Goal: Task Accomplishment & Management: Manage account settings

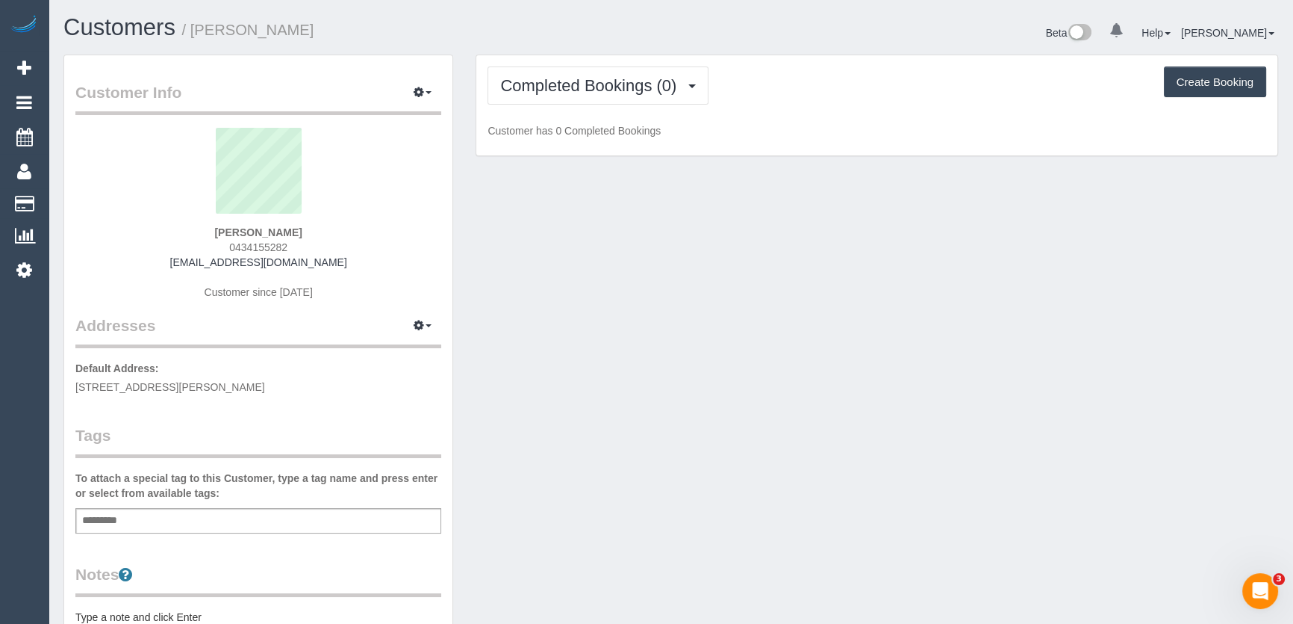
click at [300, 250] on div "Carolyn Hutchins 0434155282 chutchins@linkedin.com Customer since 2025" at bounding box center [258, 221] width 366 height 187
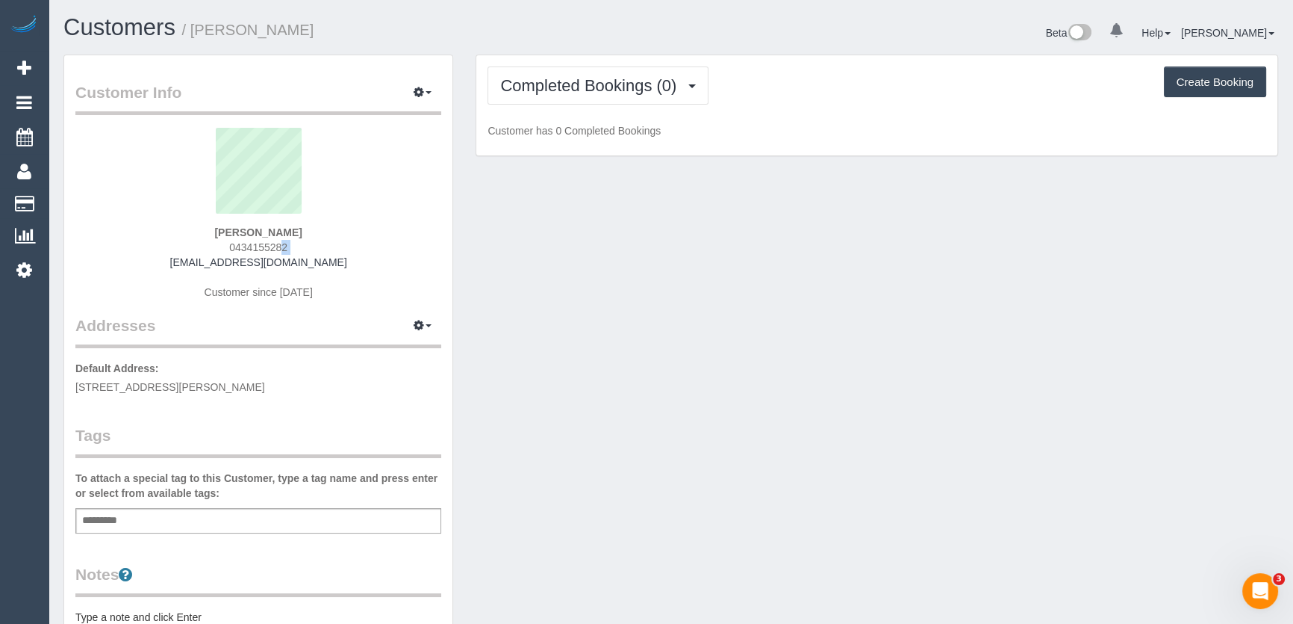
copy div "0434155282"
click at [624, 94] on button "Completed Bookings (0)" at bounding box center [598, 85] width 221 height 38
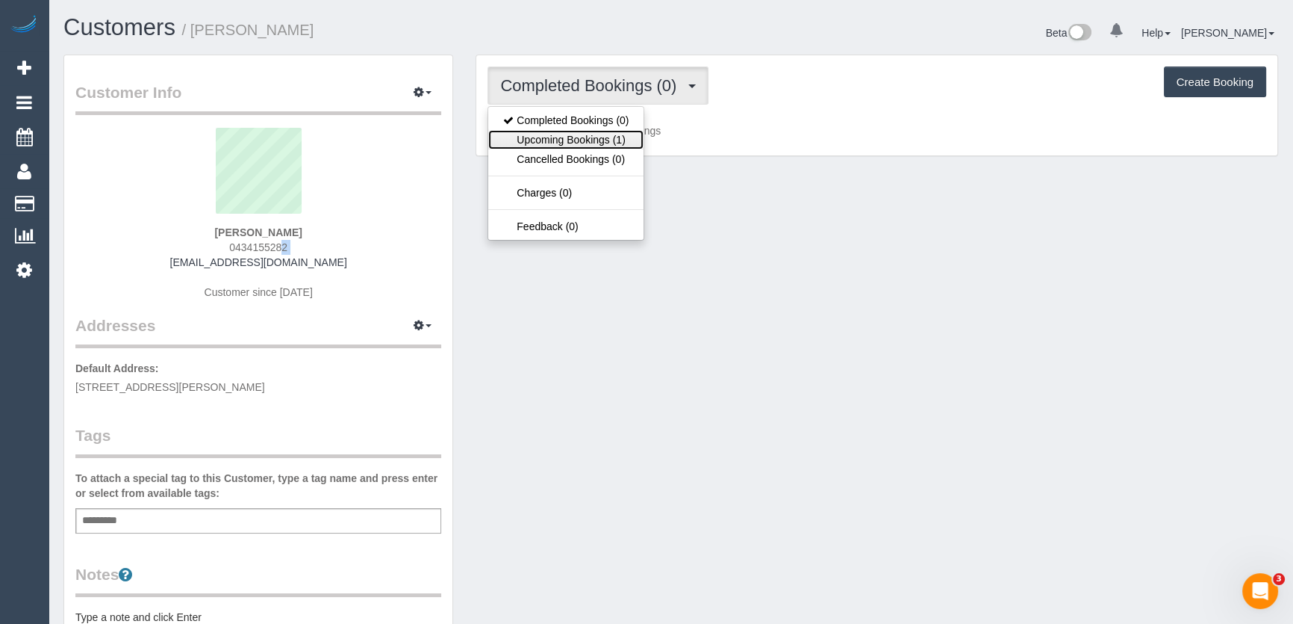
click at [616, 146] on link "Upcoming Bookings (1)" at bounding box center [565, 139] width 155 height 19
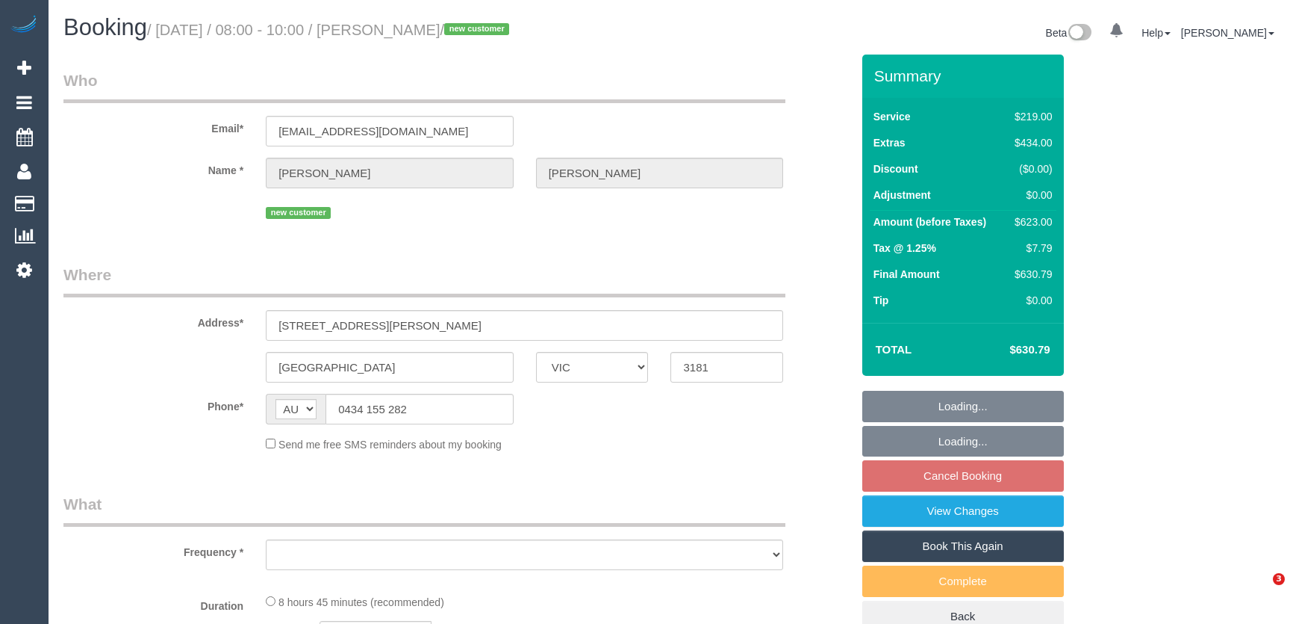
select select "VIC"
select select "string:stripe-pm_1S0aM32GScqysDRVNJmXUULN"
select select "number:27"
select select "number:14"
select select "number:19"
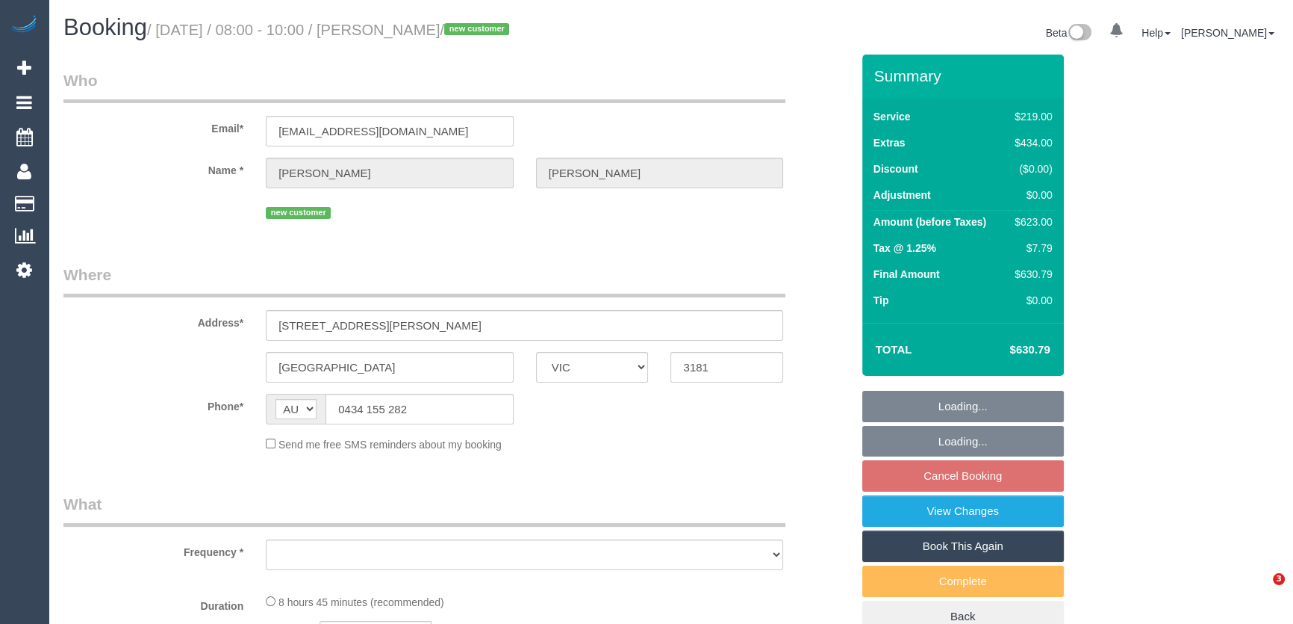
select select "number:24"
select select "number:13"
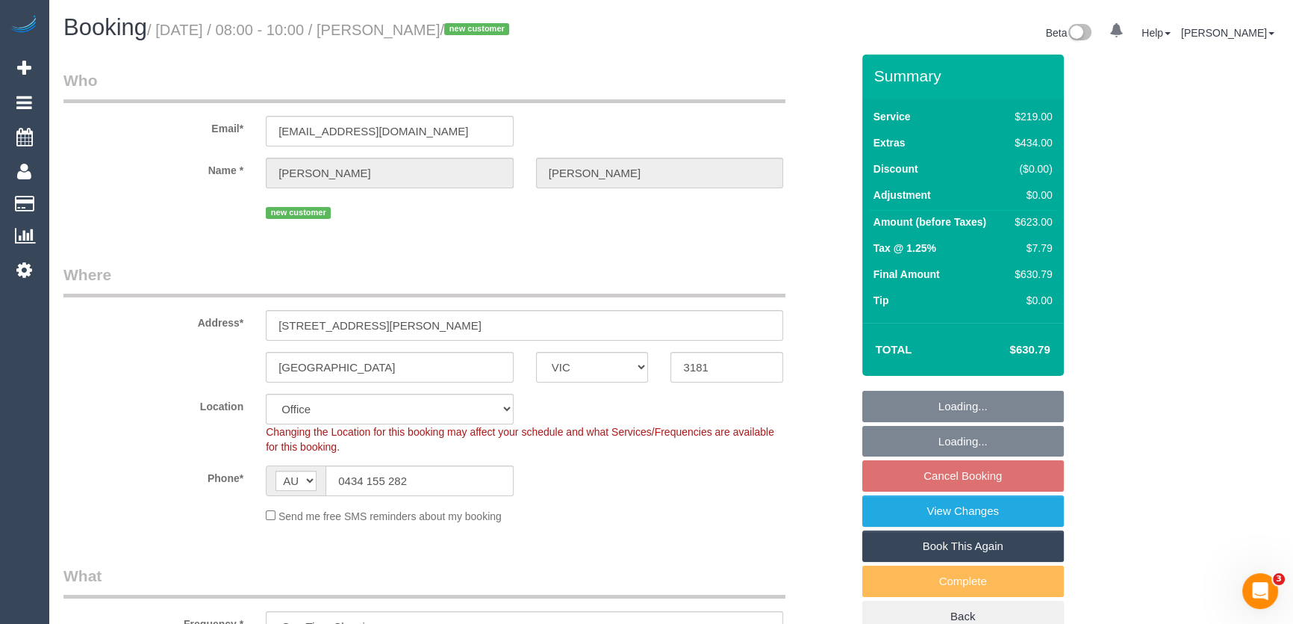
select select "object:2110"
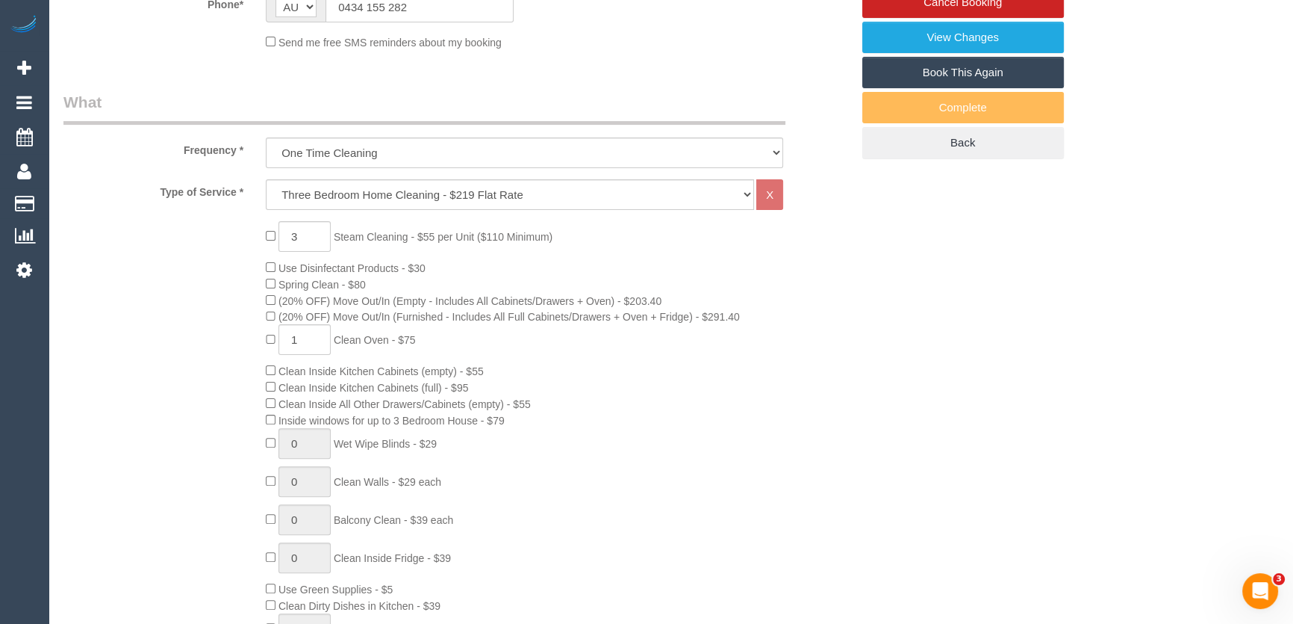
scroll to position [475, 0]
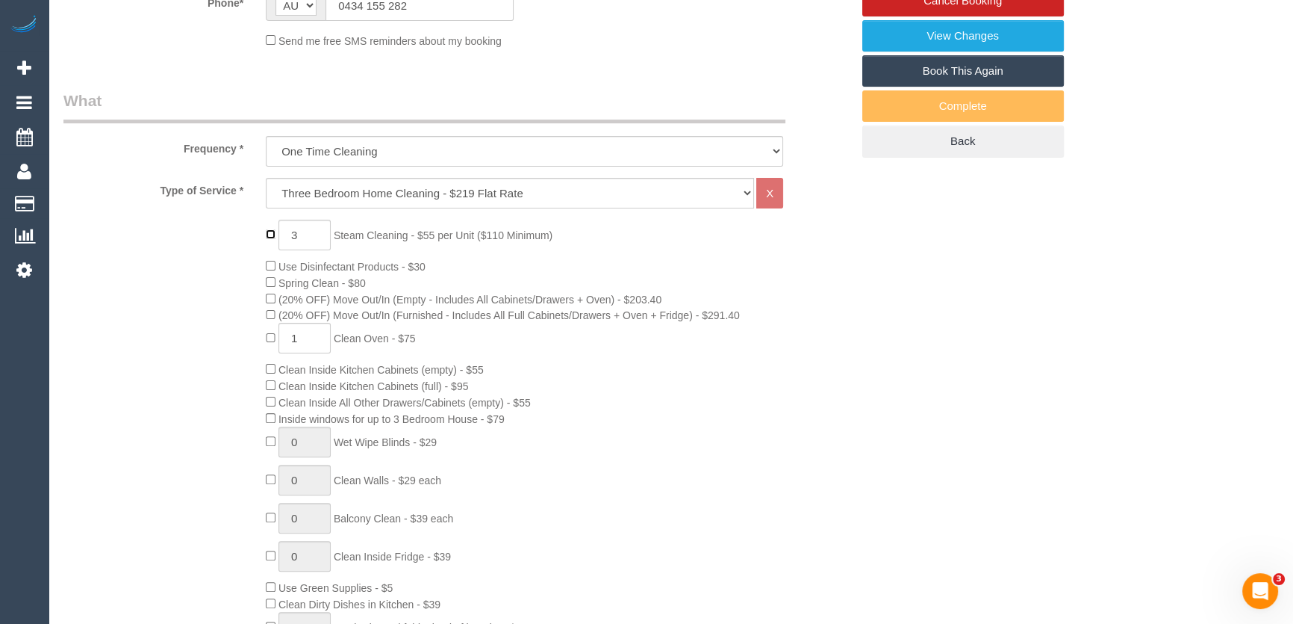
type input "0"
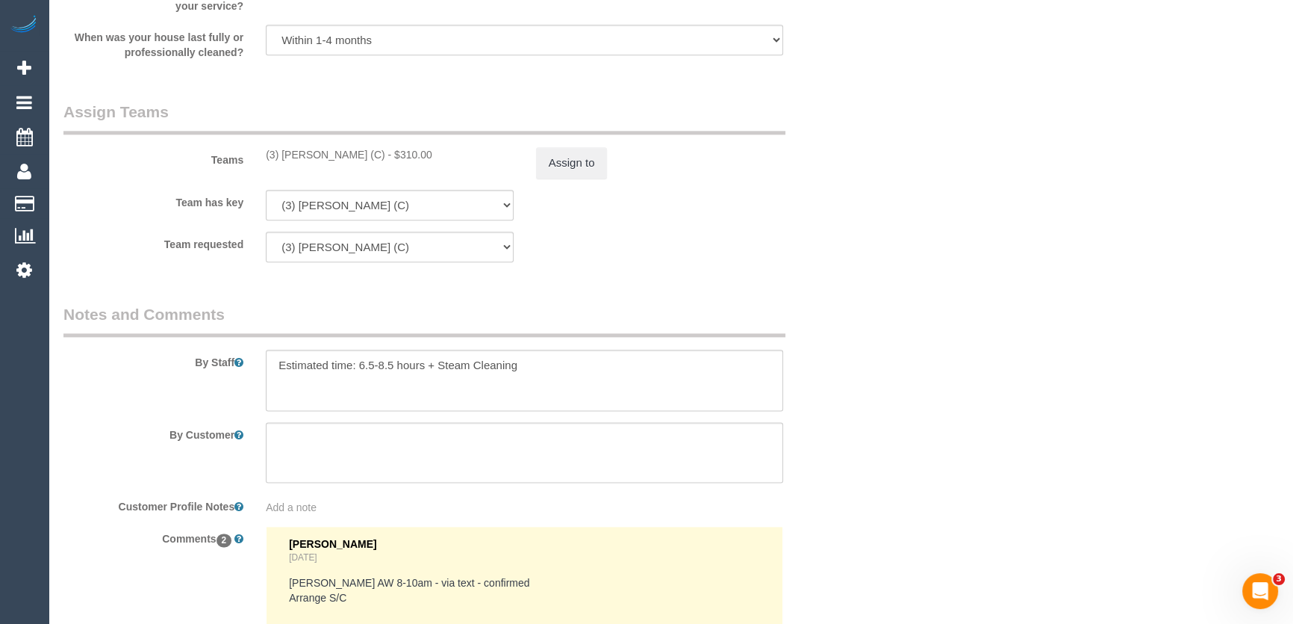
scroll to position [2444, 0]
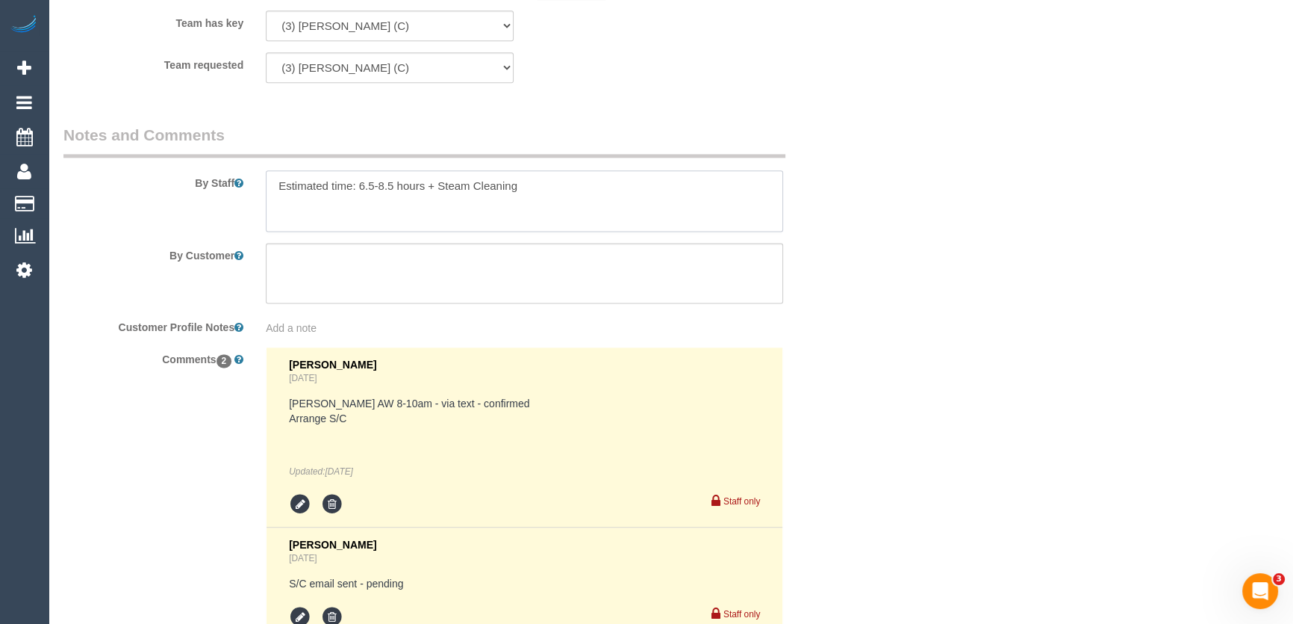
click at [547, 173] on textarea at bounding box center [525, 200] width 518 height 61
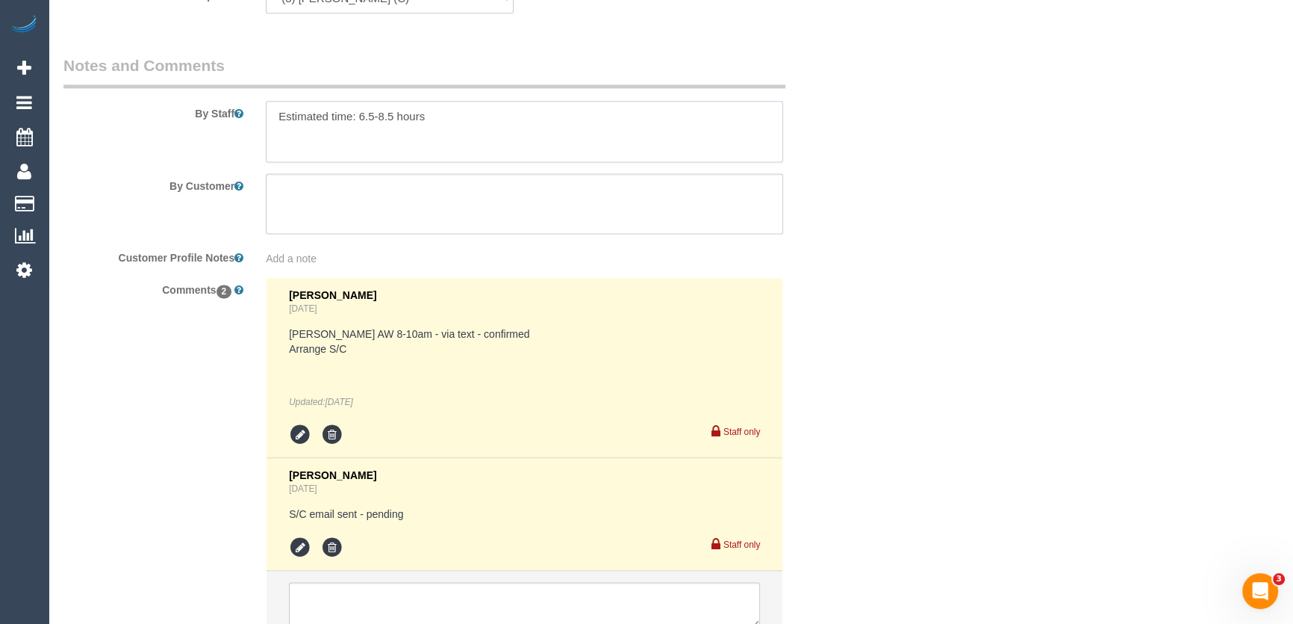
scroll to position [2638, 0]
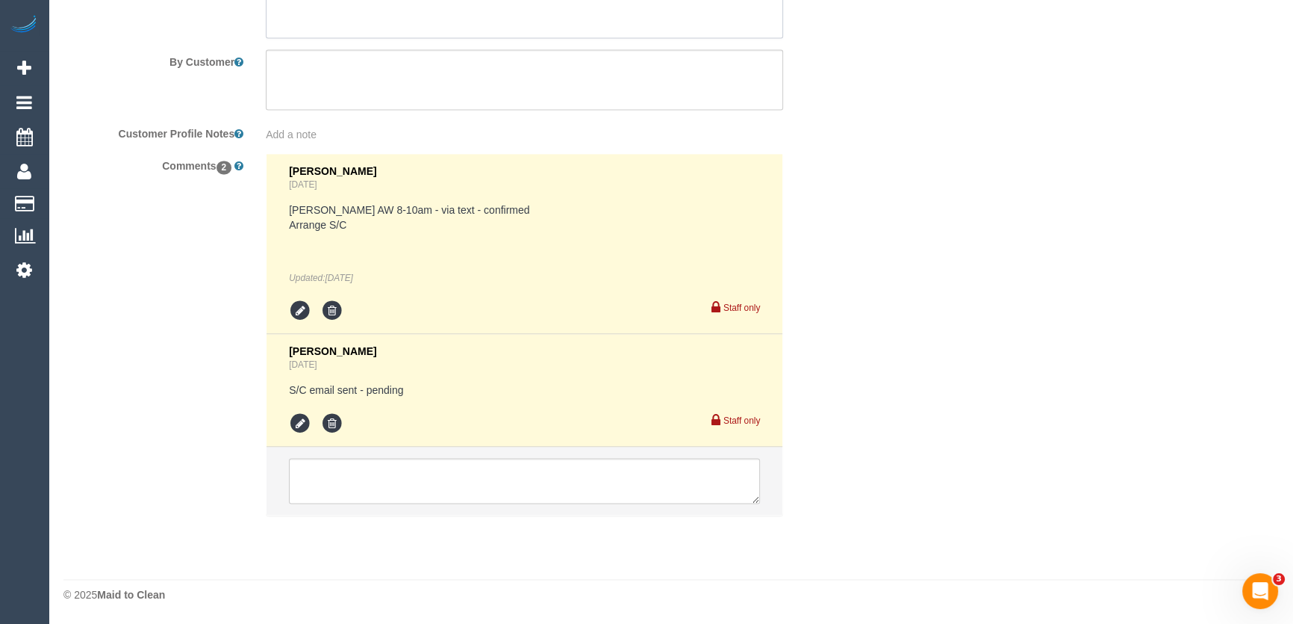
type textarea "Estimated time: 6.5-8.5 hours"
click at [324, 478] on textarea at bounding box center [524, 481] width 471 height 46
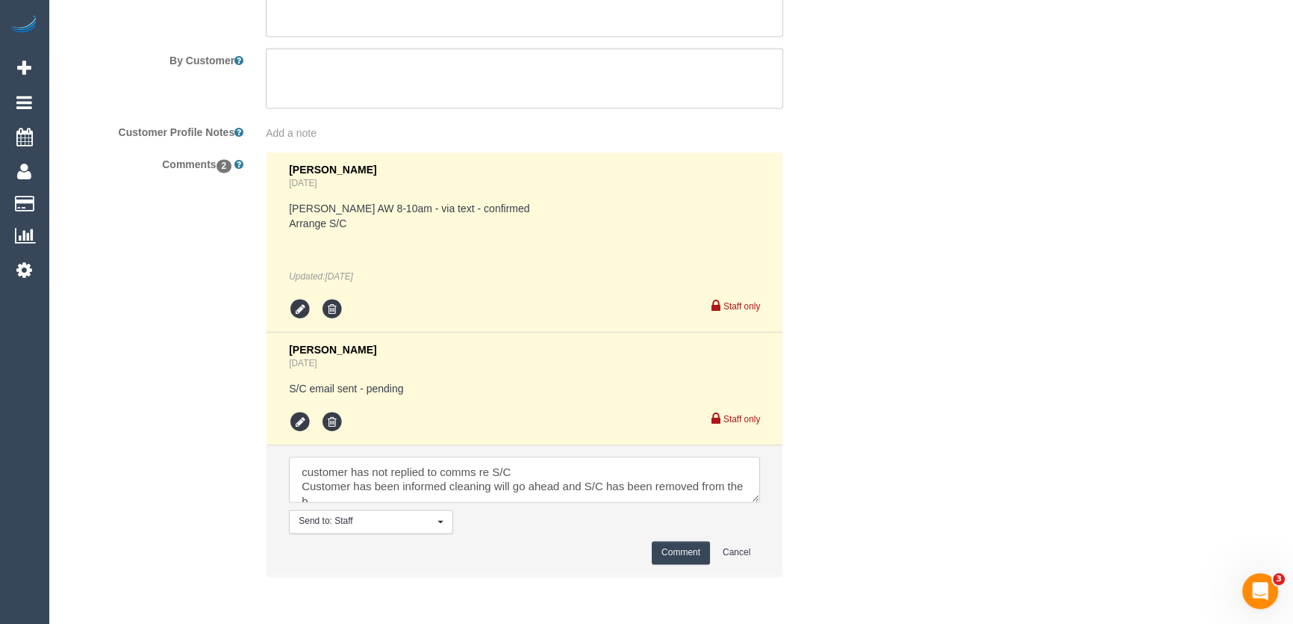
scroll to position [6, 0]
type textarea "customer has not replied to comms re S/C Customer has been informed cleaning wi…"
click at [687, 550] on button "Comment" at bounding box center [681, 552] width 58 height 23
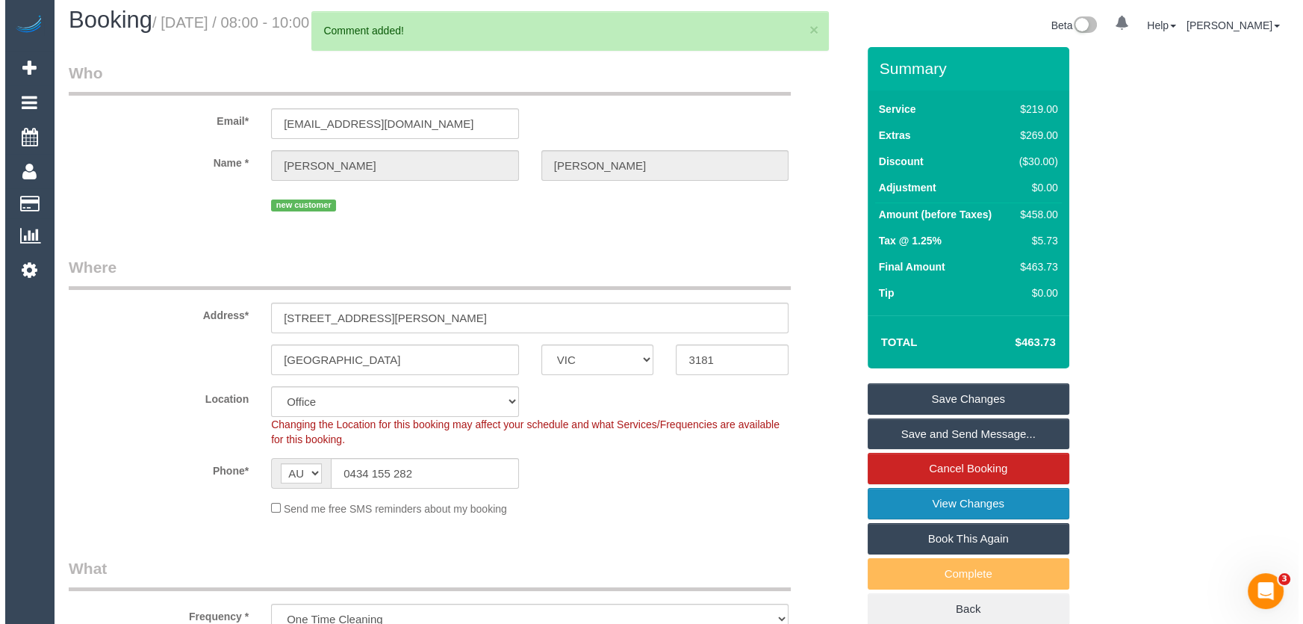
scroll to position [0, 0]
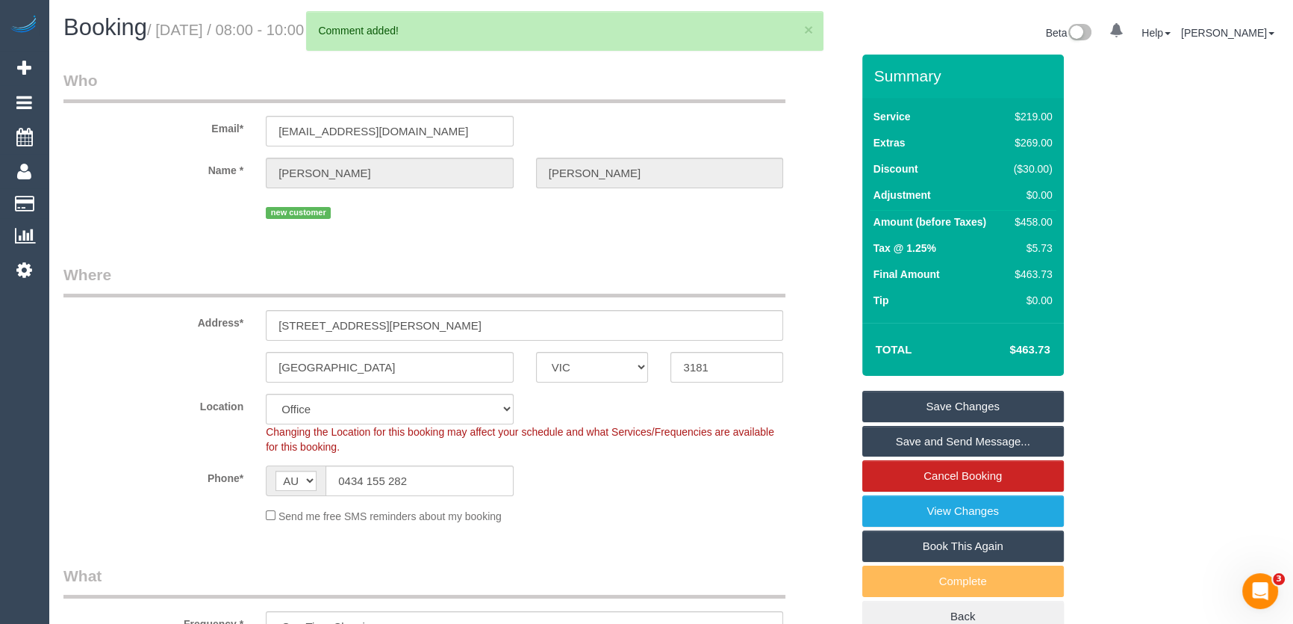
click at [982, 435] on link "Save and Send Message..." at bounding box center [964, 441] width 202 height 31
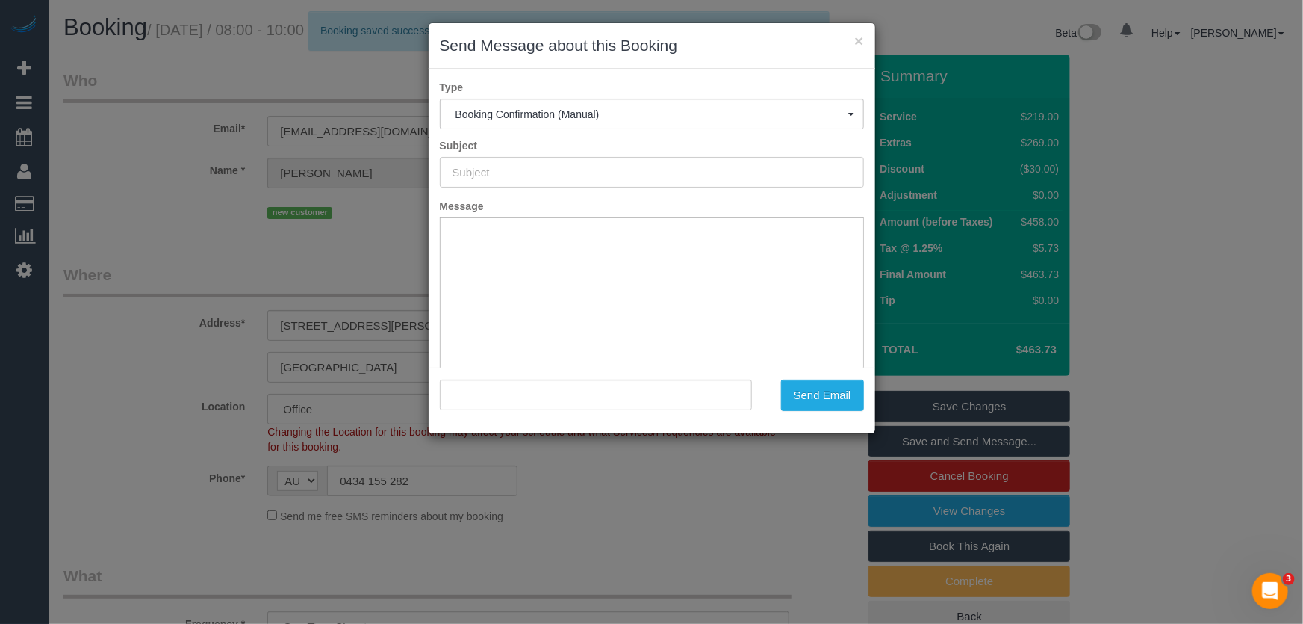
type input "Booking Confirmed"
type input ""Carolyn Hutchins" <chutchins@linkedin.com>"
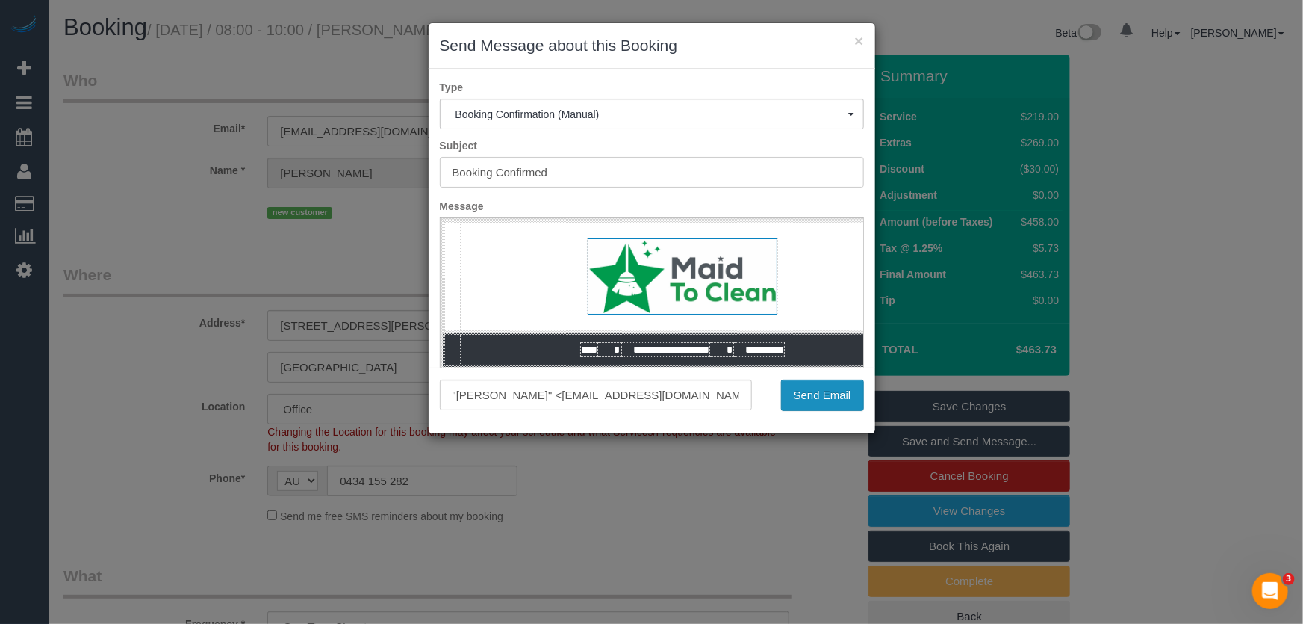
click at [818, 396] on button "Send Email" at bounding box center [822, 394] width 83 height 31
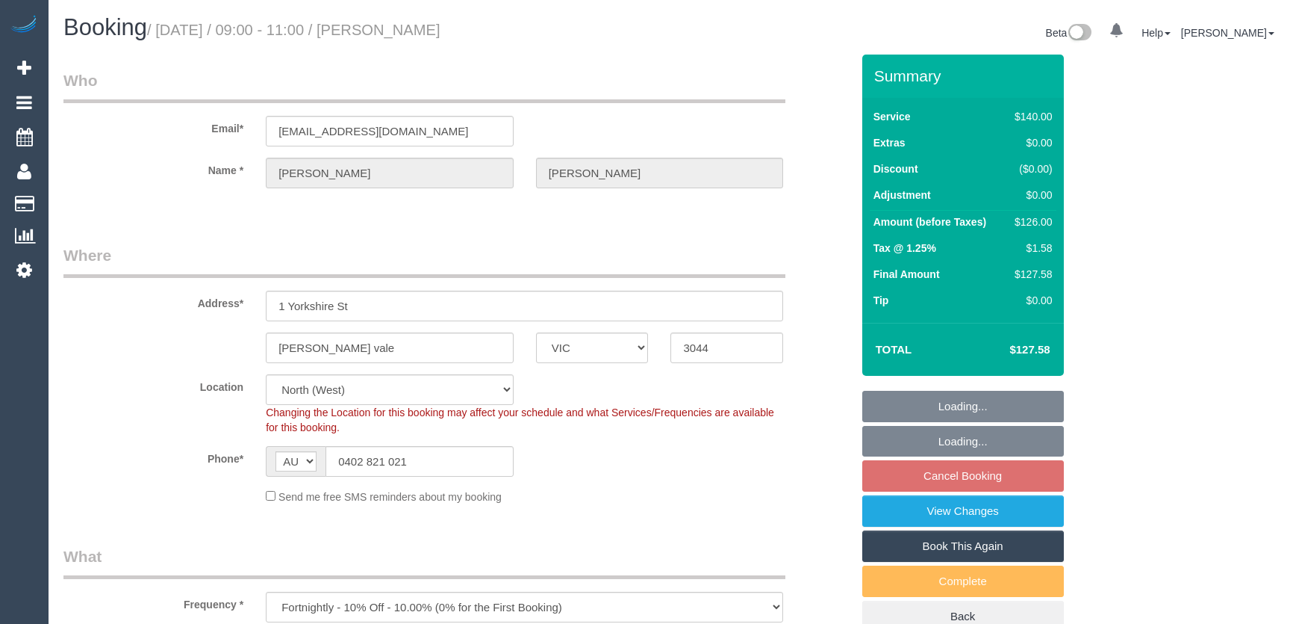
select select "VIC"
select select "number:27"
select select "number:14"
select select "number:19"
select select "number:22"
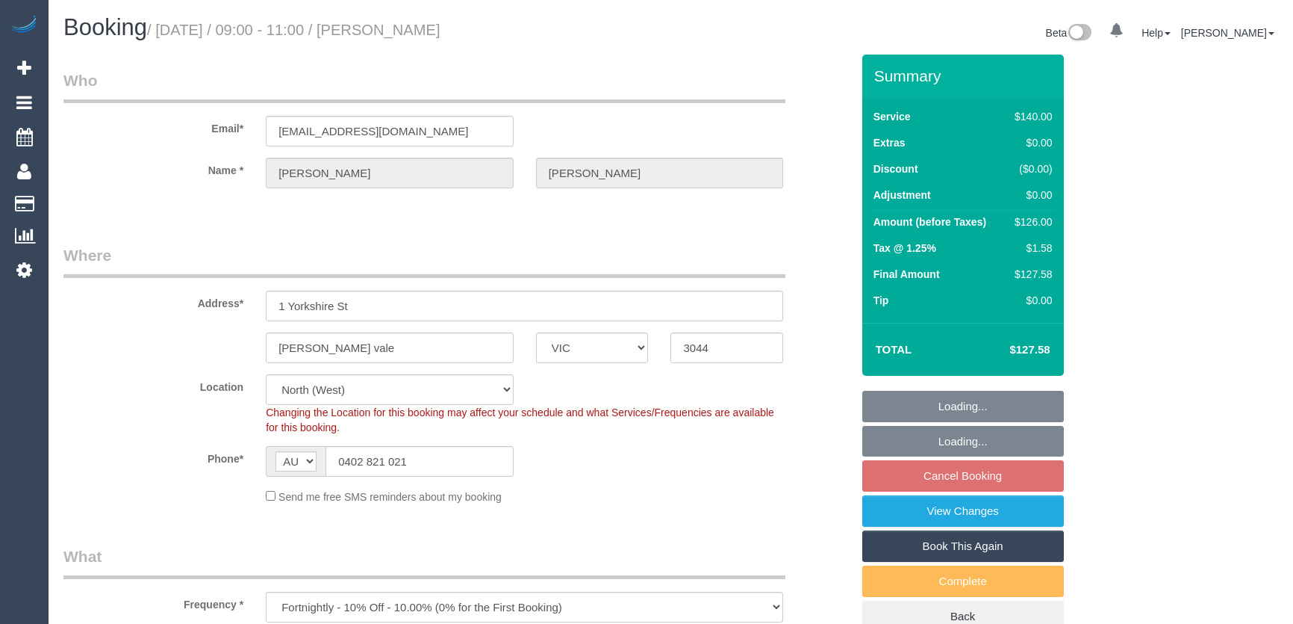
select select "number:35"
select select "number:11"
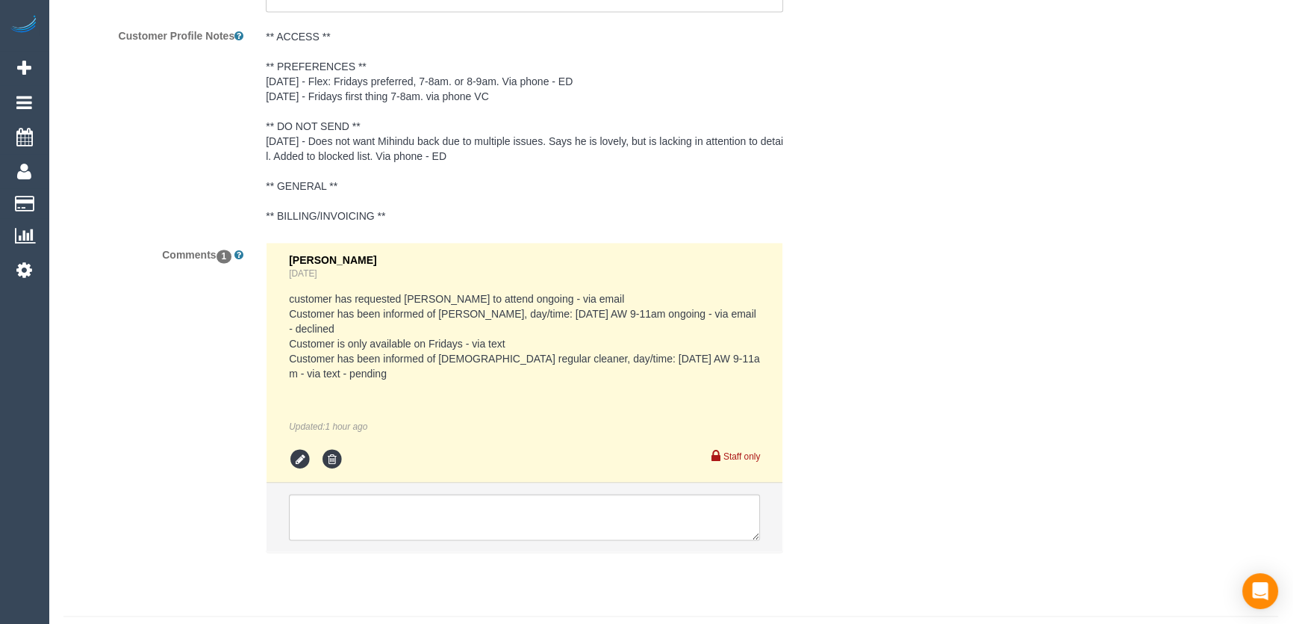
scroll to position [2737, 0]
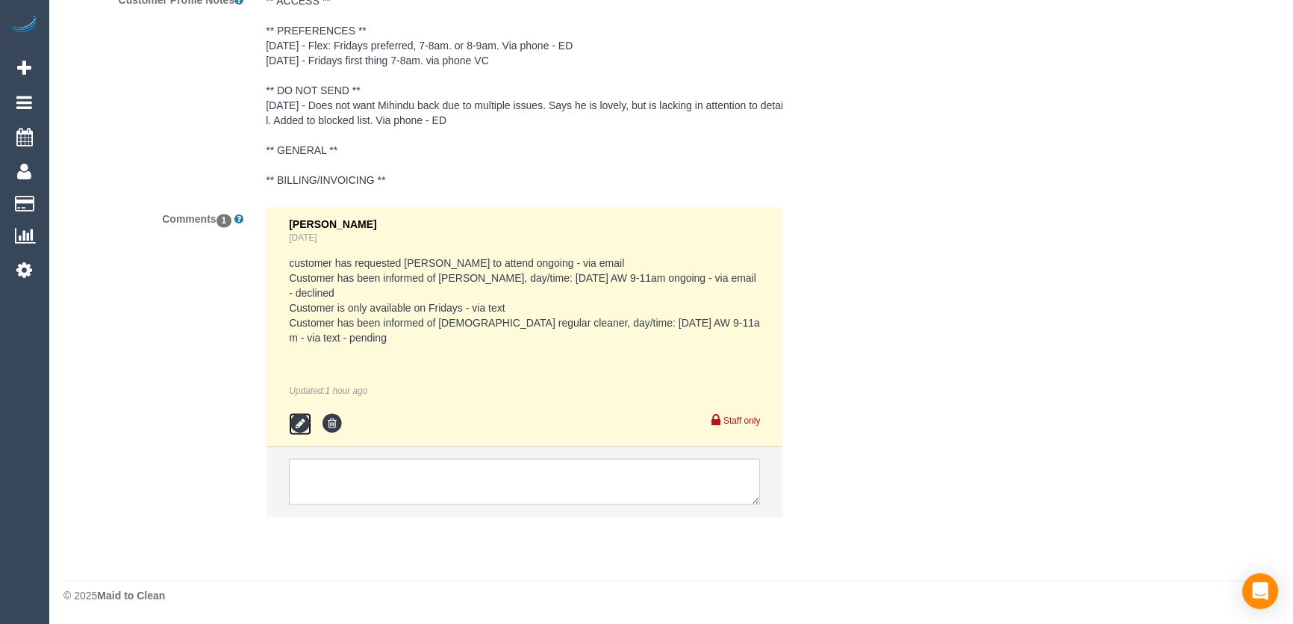
click at [302, 419] on icon at bounding box center [300, 423] width 22 height 22
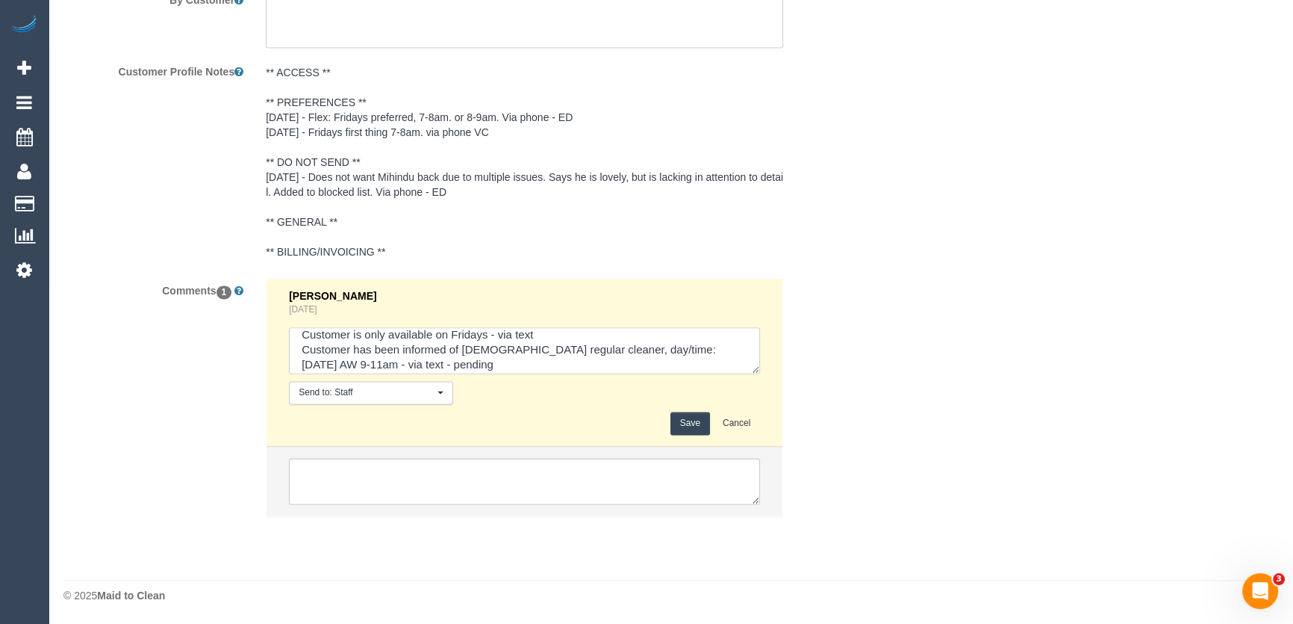
scroll to position [59, 0]
click at [488, 358] on textarea at bounding box center [524, 350] width 471 height 46
type textarea "customer has requested Katie to attend ongoing - via email Customer has been in…"
click at [695, 426] on button "Save" at bounding box center [691, 422] width 40 height 23
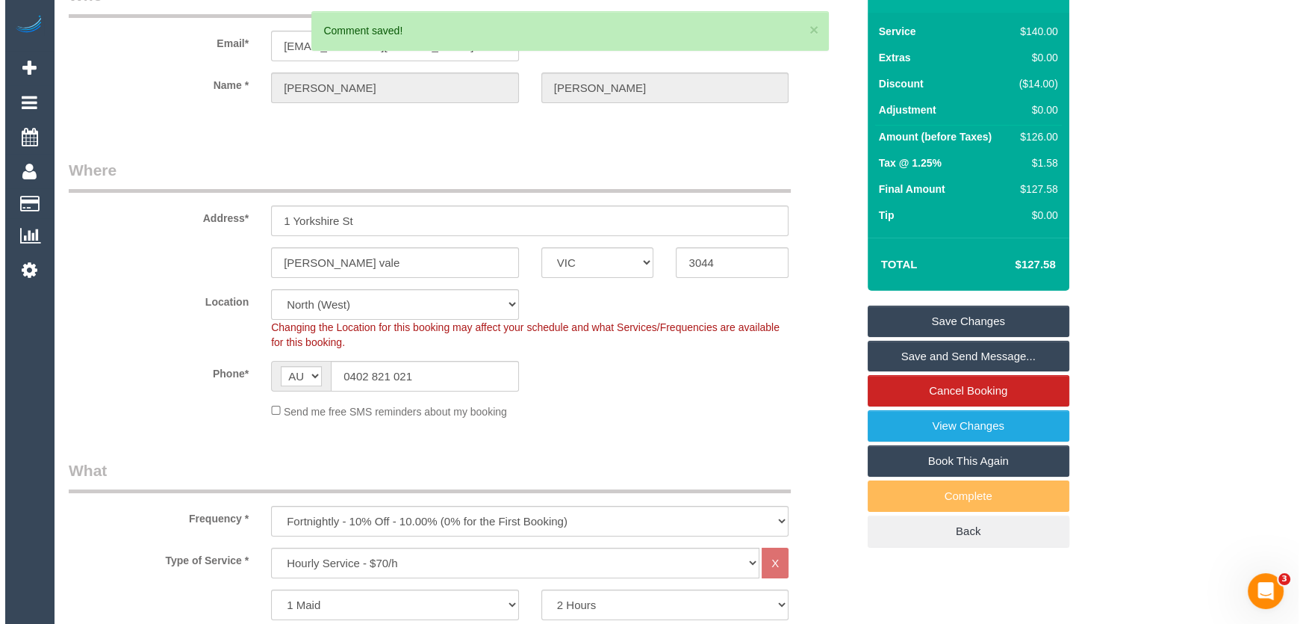
scroll to position [0, 0]
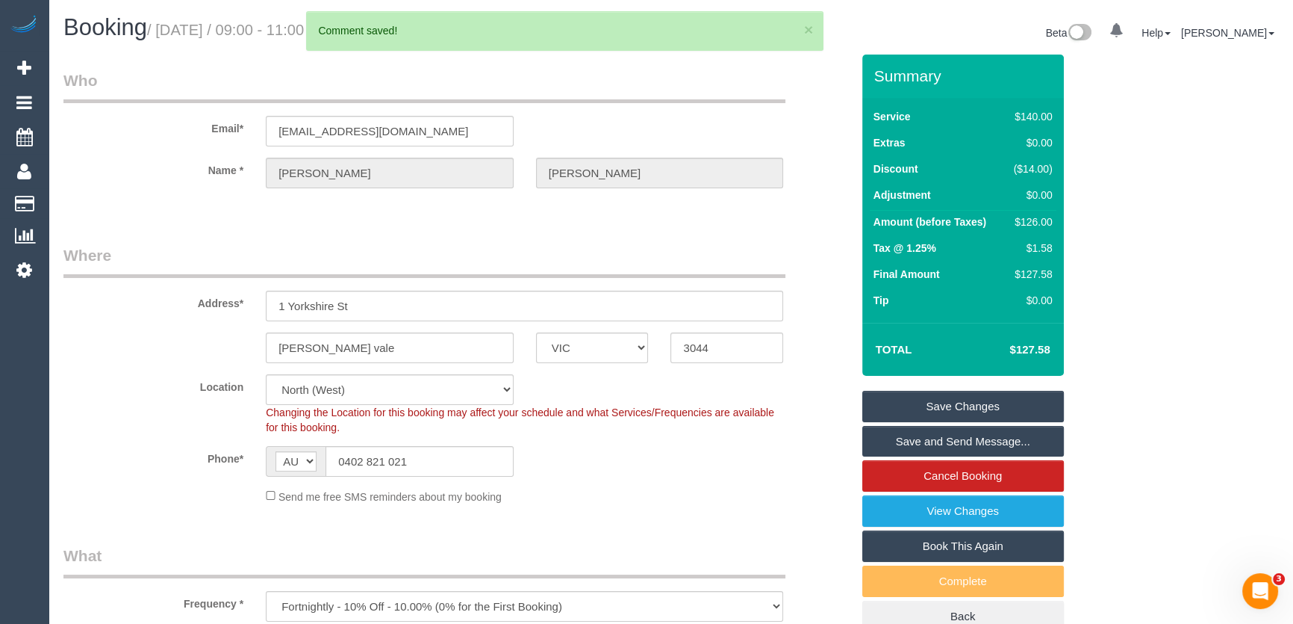
click at [933, 444] on link "Save and Send Message..." at bounding box center [964, 441] width 202 height 31
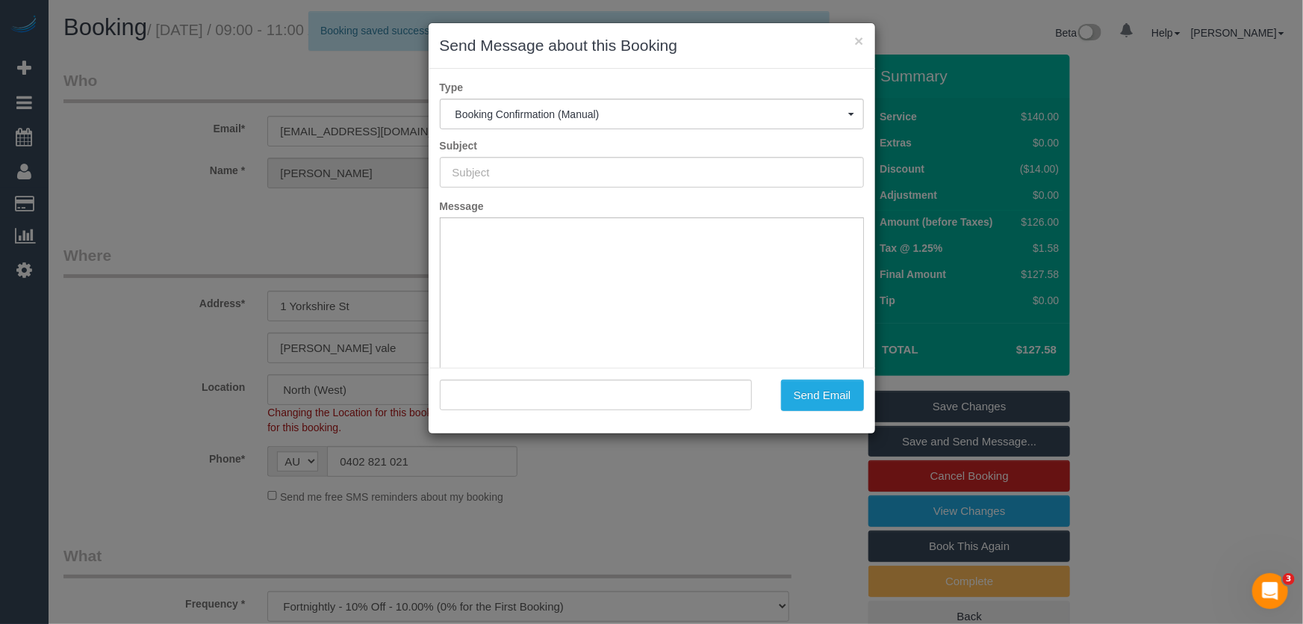
type input "Booking Confirmed"
type input ""Yvette Taylor" <vettys_75@yahoo.com>"
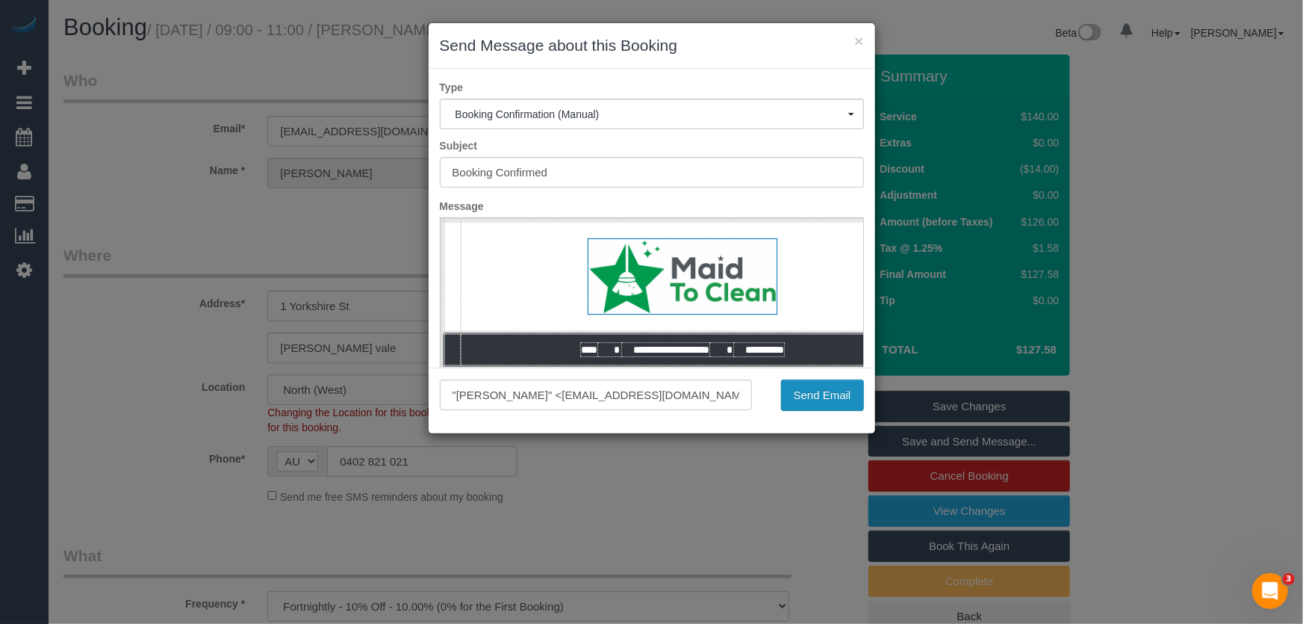
click at [799, 408] on button "Send Email" at bounding box center [822, 394] width 83 height 31
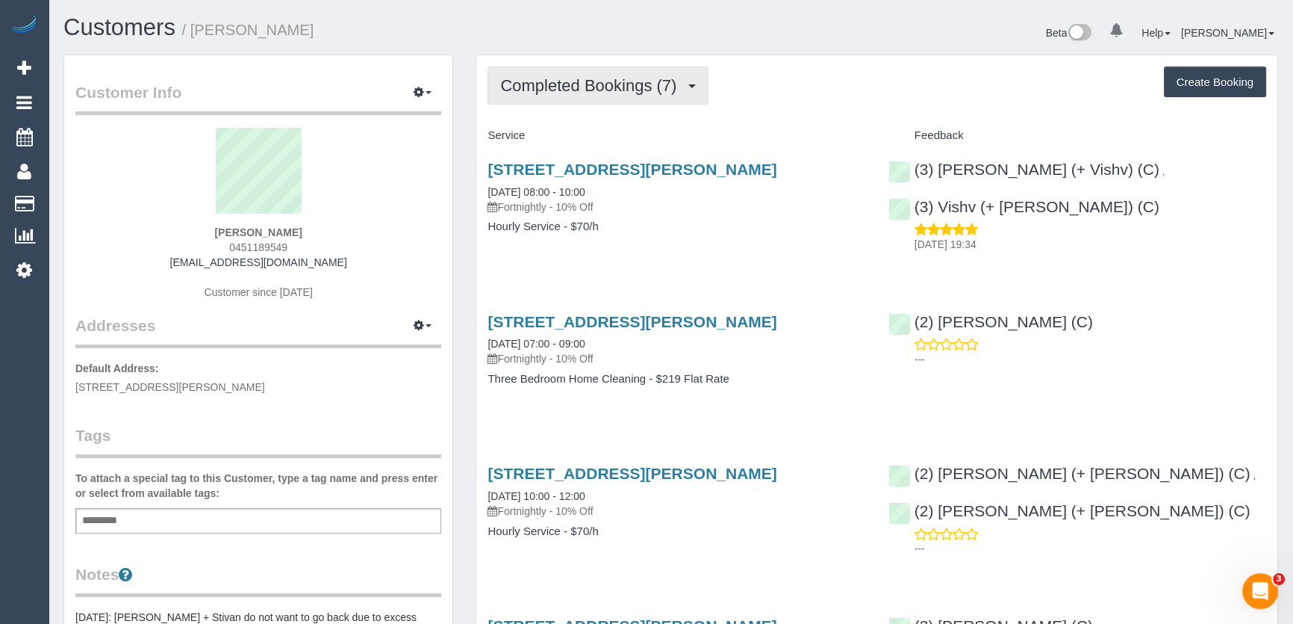
click at [639, 90] on span "Completed Bookings (7)" at bounding box center [592, 85] width 184 height 19
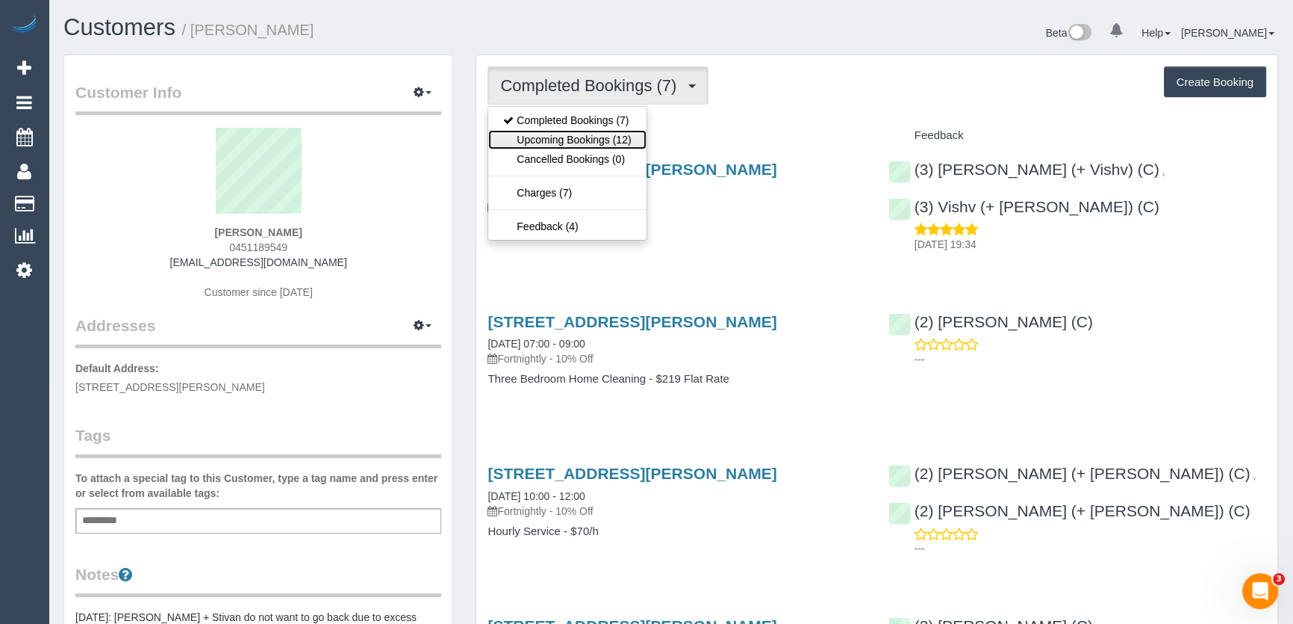
click at [621, 140] on link "Upcoming Bookings (12)" at bounding box center [567, 139] width 158 height 19
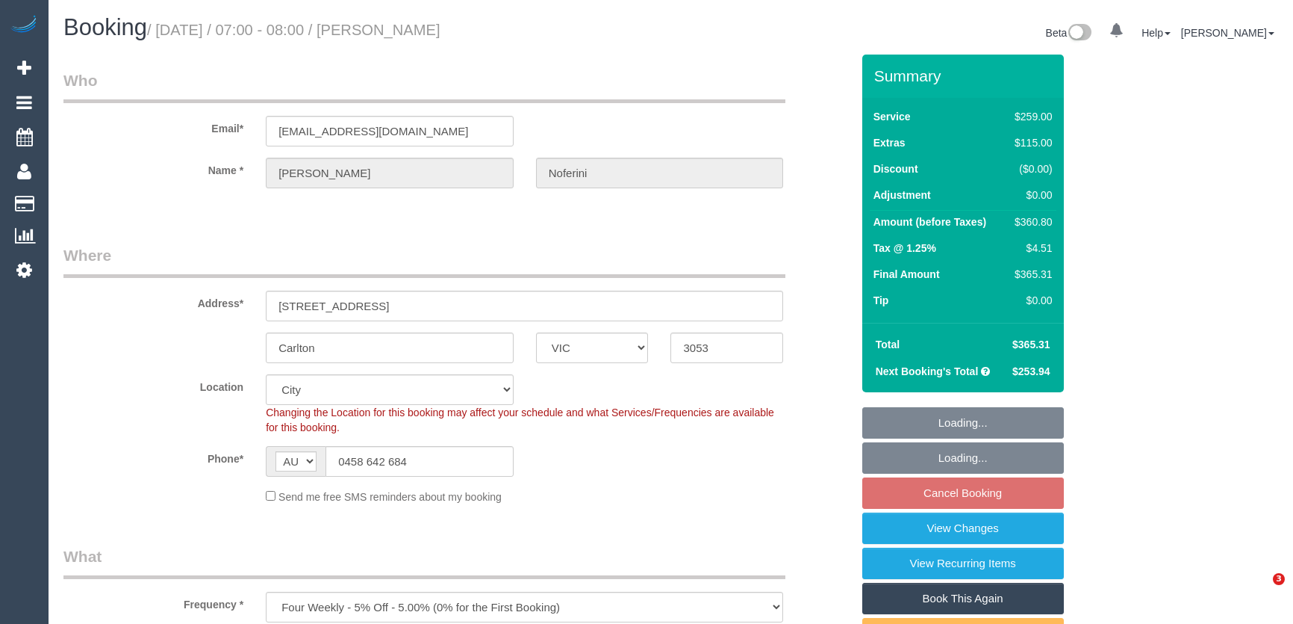
select select "VIC"
select select "spot1"
select select "number:28"
select select "number:14"
select select "number:20"
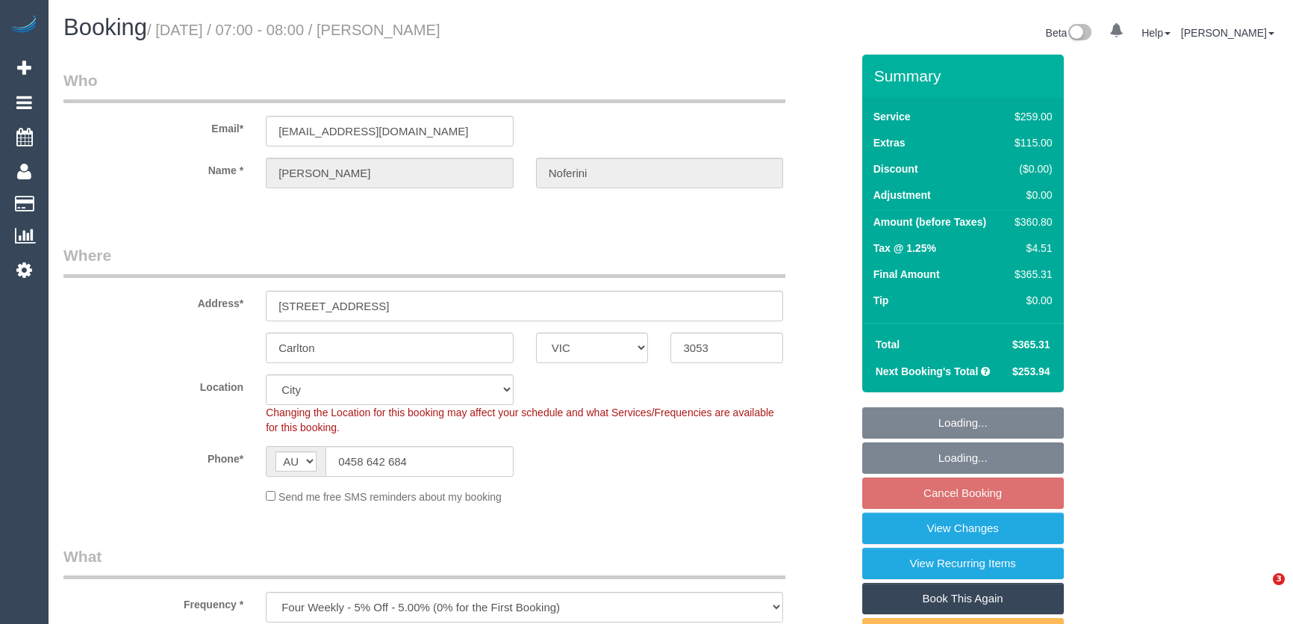
select select "number:24"
select select "number:35"
select select "number:13"
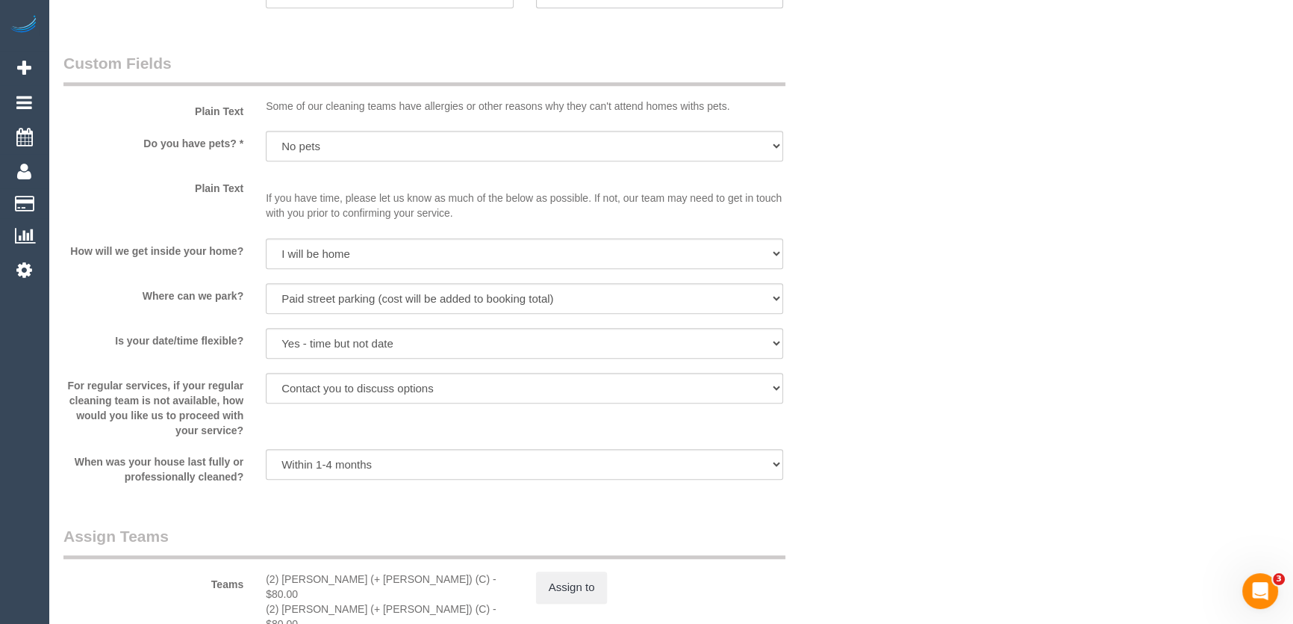
scroll to position [2104, 0]
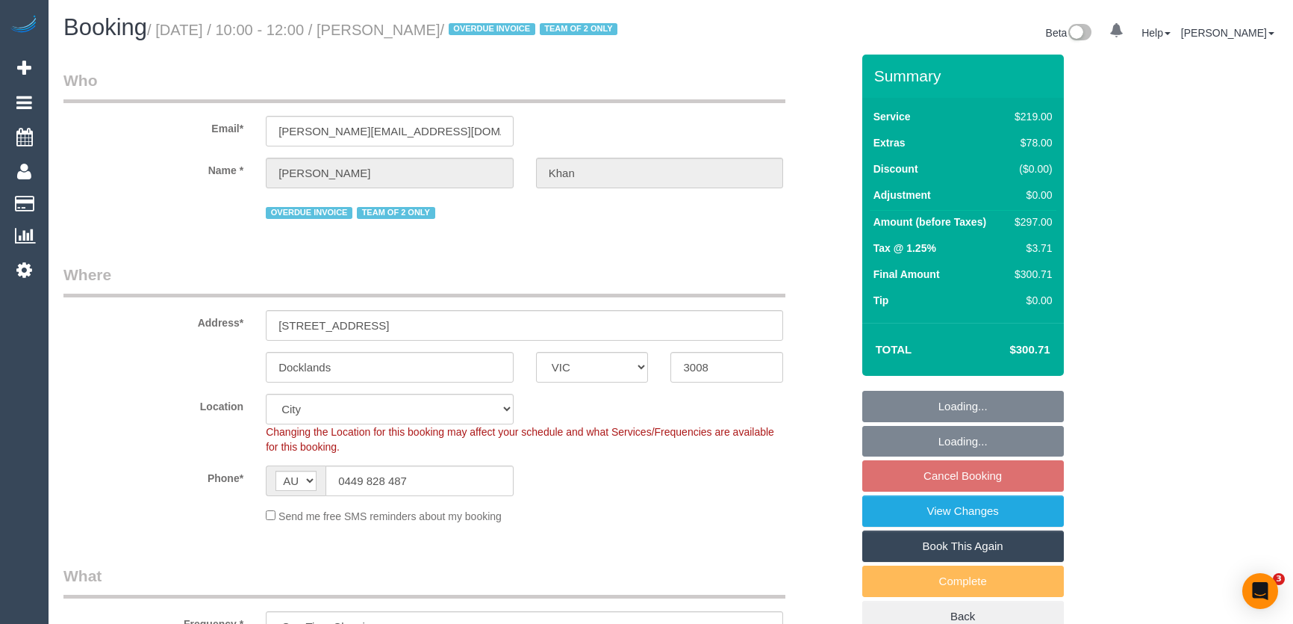
select select "VIC"
select select "number:28"
select select "number:14"
select select "number:19"
select select "number:23"
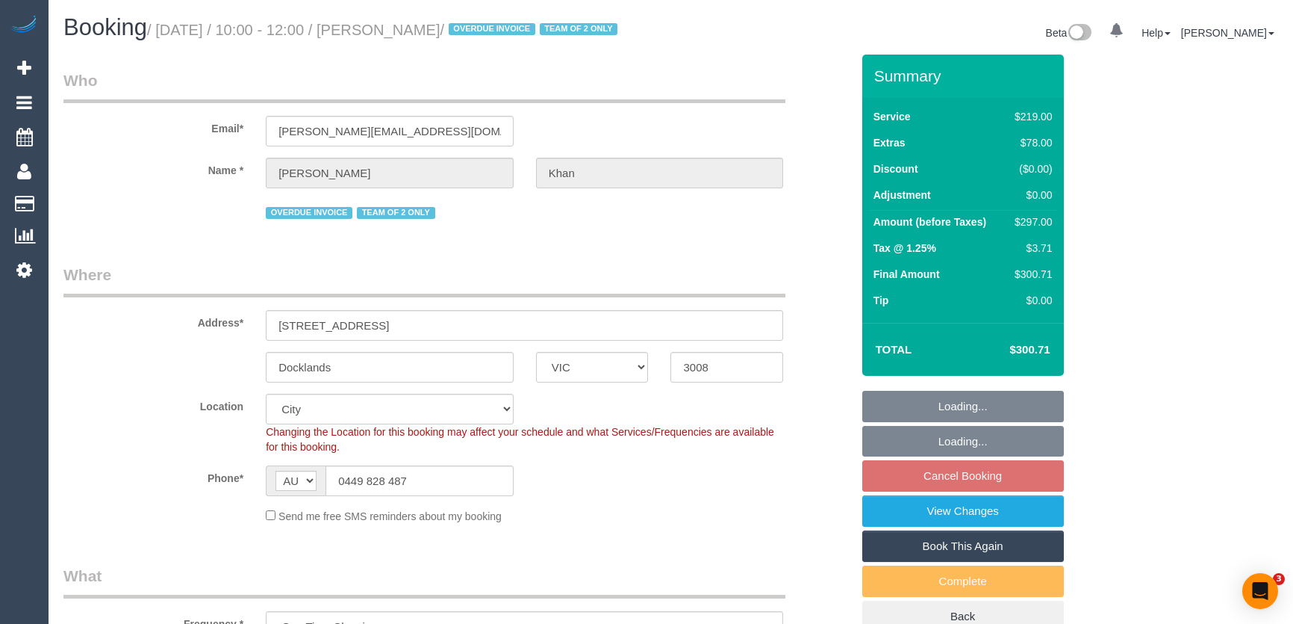
select select "spot20"
click at [444, 146] on input "mahnaz.khan@outlook.com" at bounding box center [390, 131] width 248 height 31
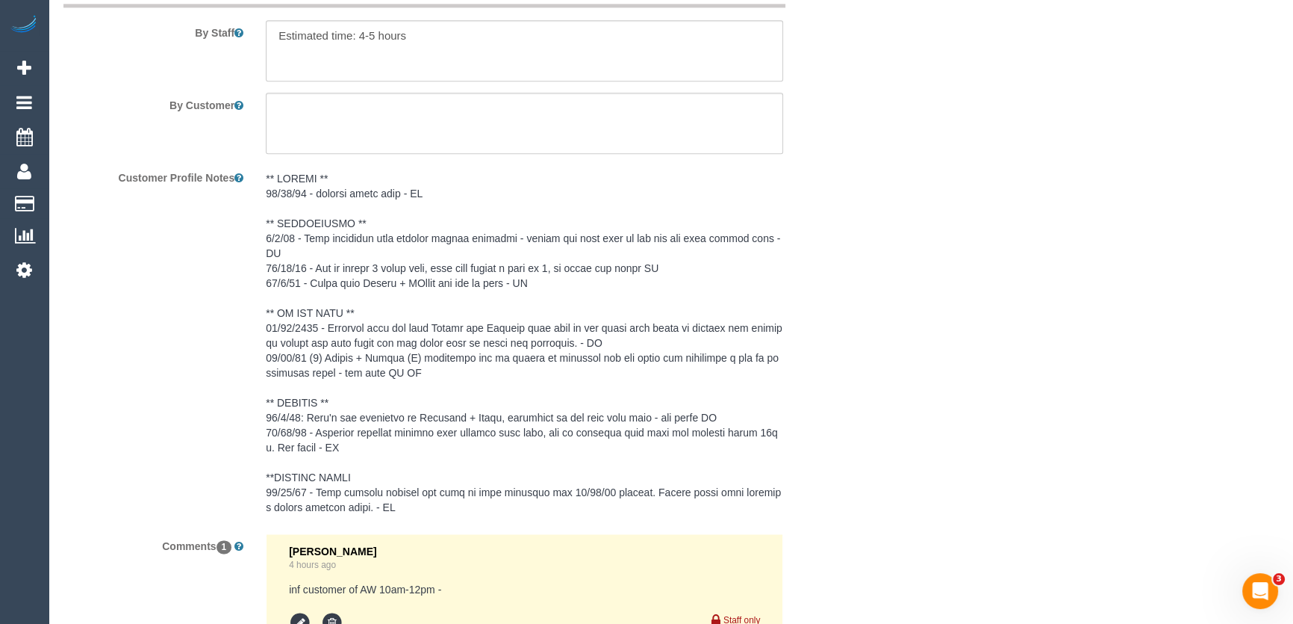
scroll to position [2732, 0]
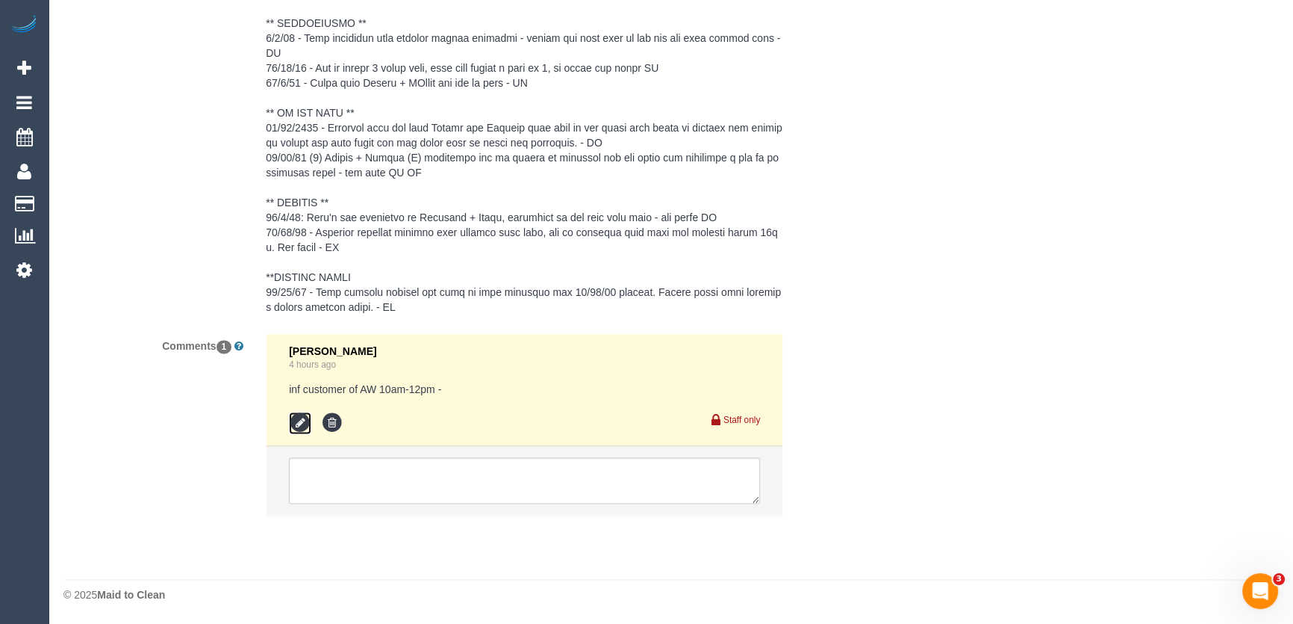
click at [299, 420] on icon at bounding box center [300, 422] width 22 height 22
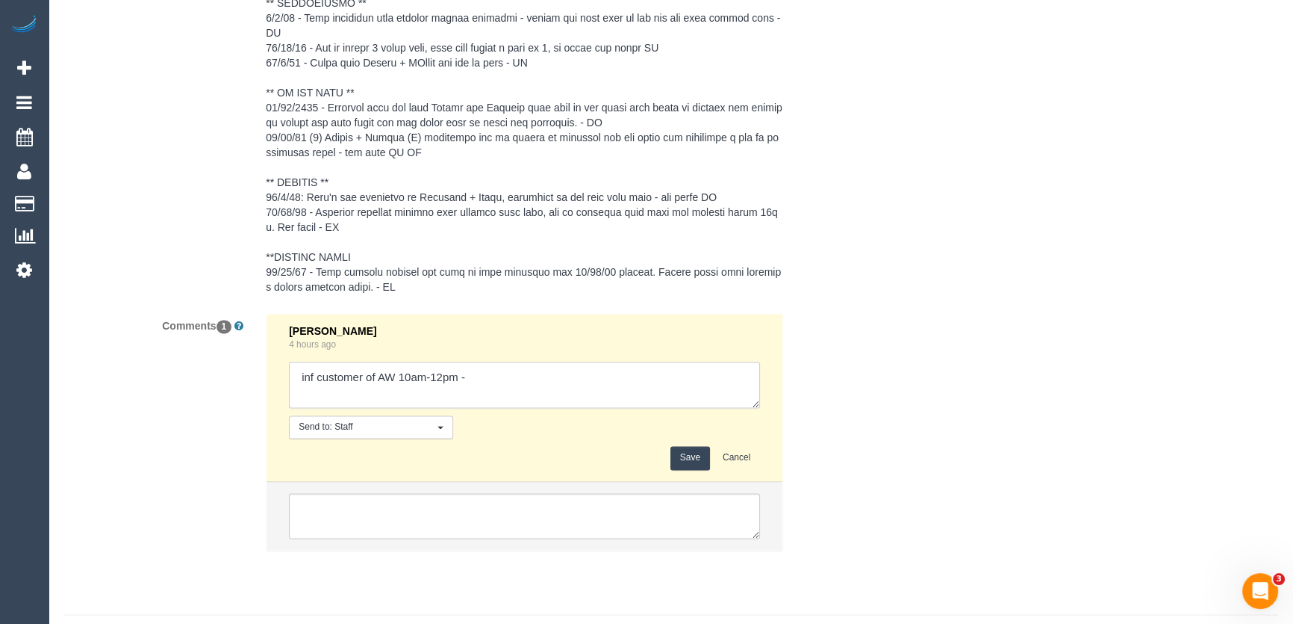
click at [481, 404] on textarea at bounding box center [524, 384] width 471 height 46
type textarea "inf customer of AW 10am-12pm - via email - pending"
click at [694, 469] on button "Save" at bounding box center [691, 457] width 40 height 23
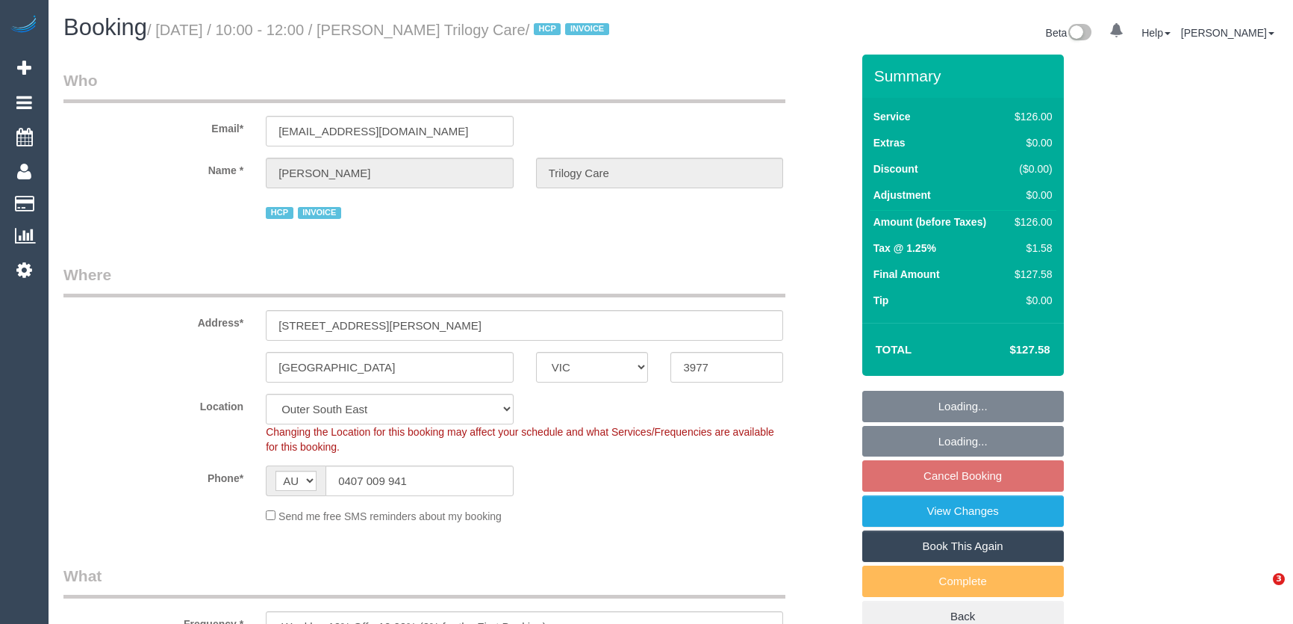
select select "VIC"
select select "120"
select select "number:27"
select select "number:14"
select select "number:19"
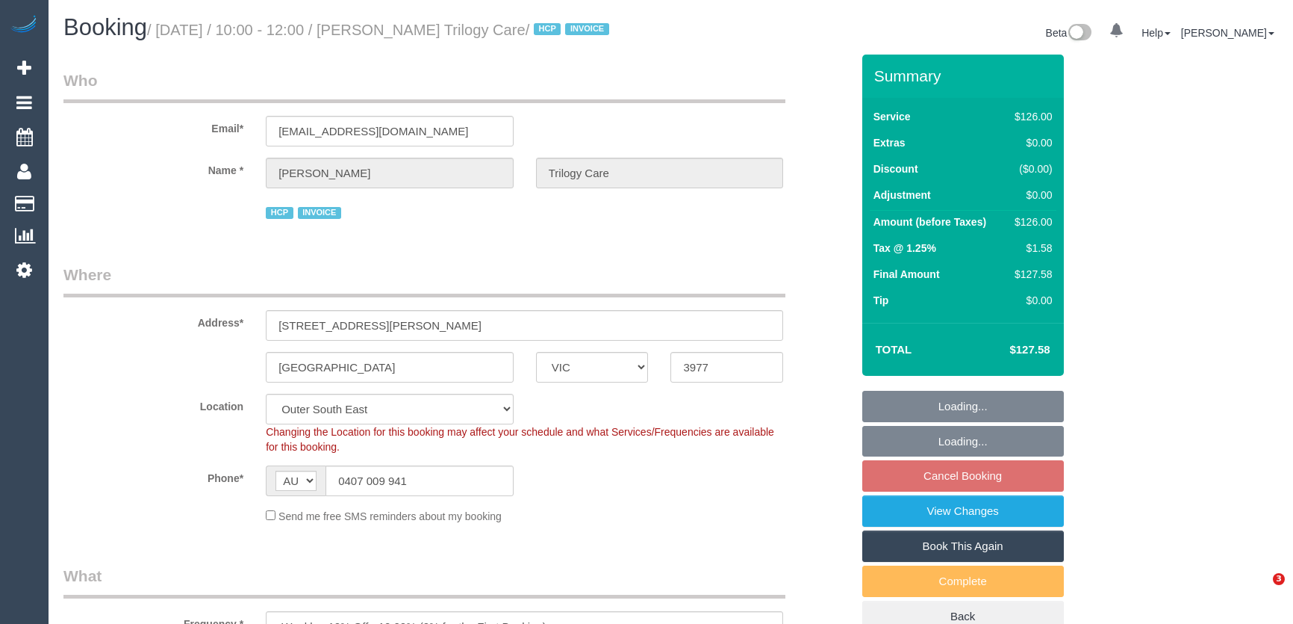
select select "number:23"
select select "number:35"
select select "number:12"
select select "spot3"
